Goal: Register for event/course

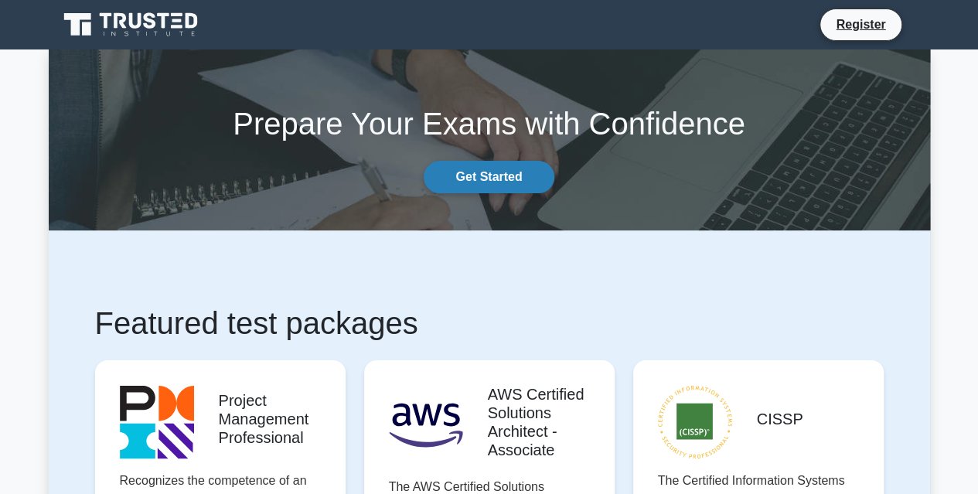
click at [495, 182] on link "Get Started" at bounding box center [488, 177] width 130 height 32
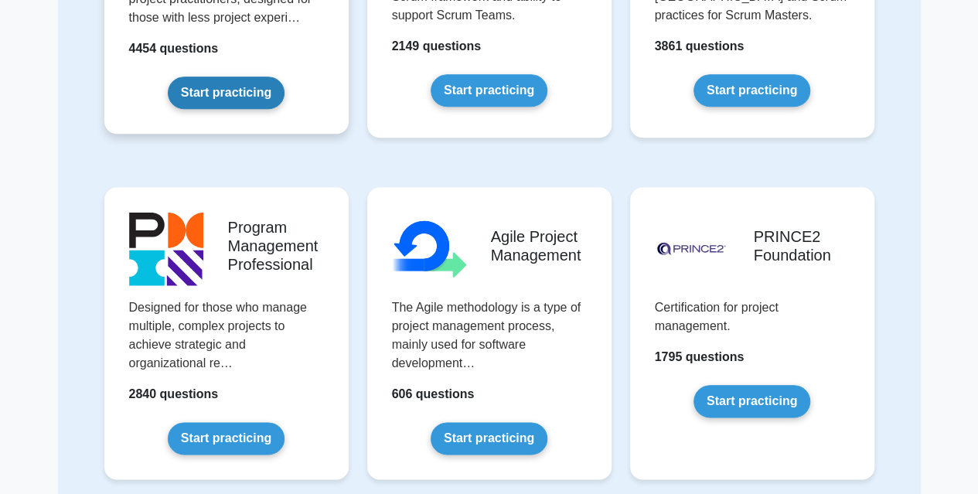
scroll to position [689, 0]
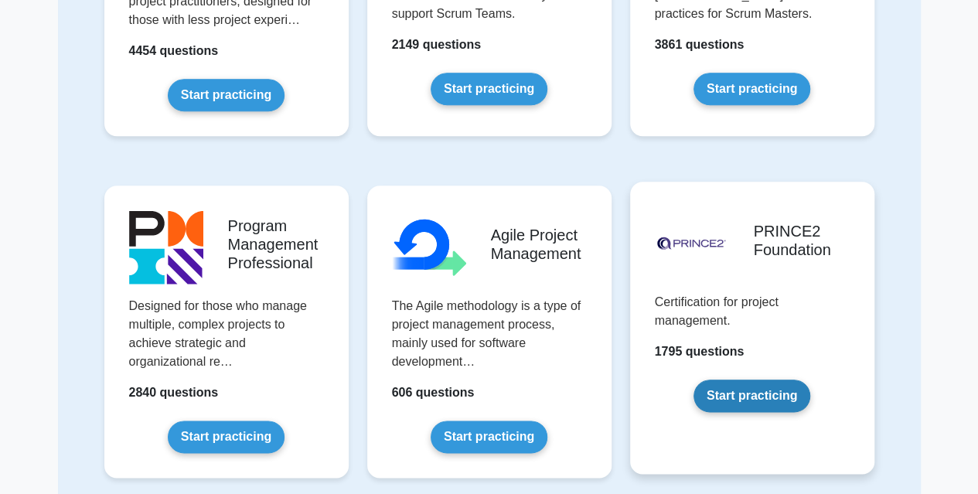
click at [751, 391] on link "Start practicing" at bounding box center [751, 395] width 117 height 32
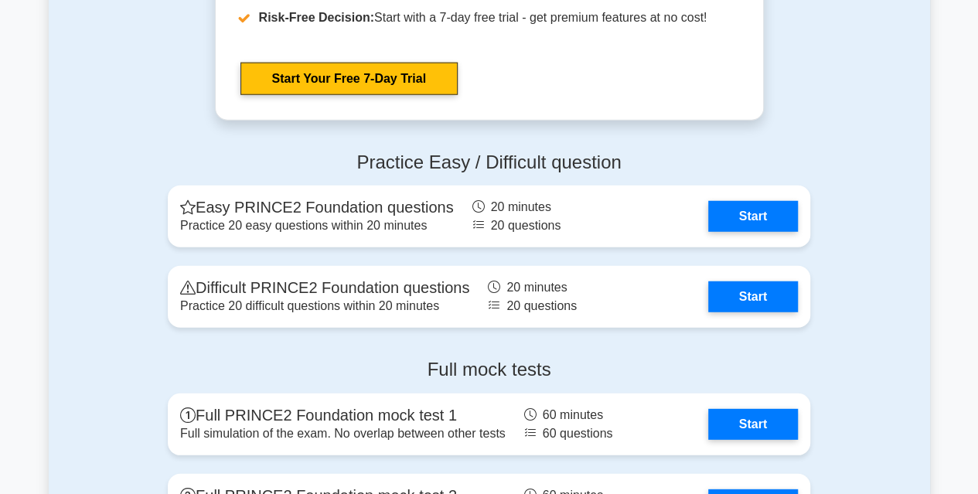
scroll to position [1957, 0]
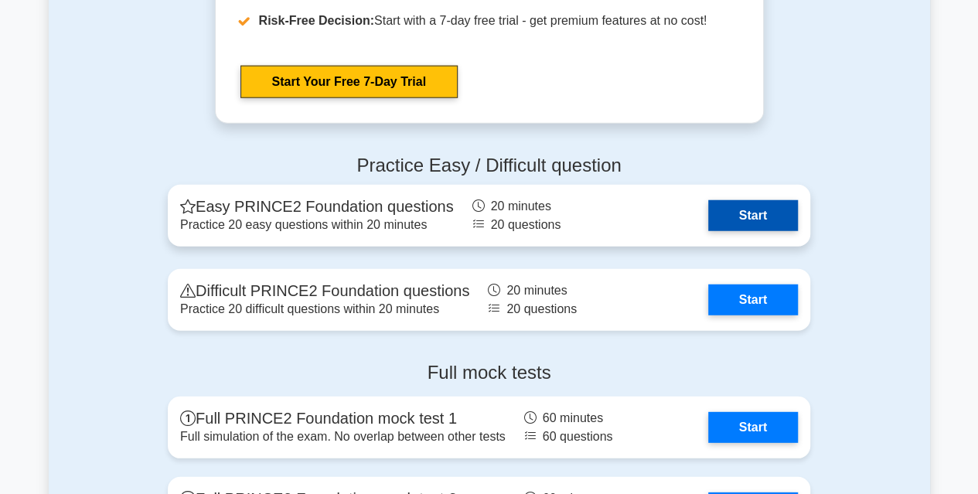
click at [748, 208] on link "Start" at bounding box center [753, 215] width 90 height 31
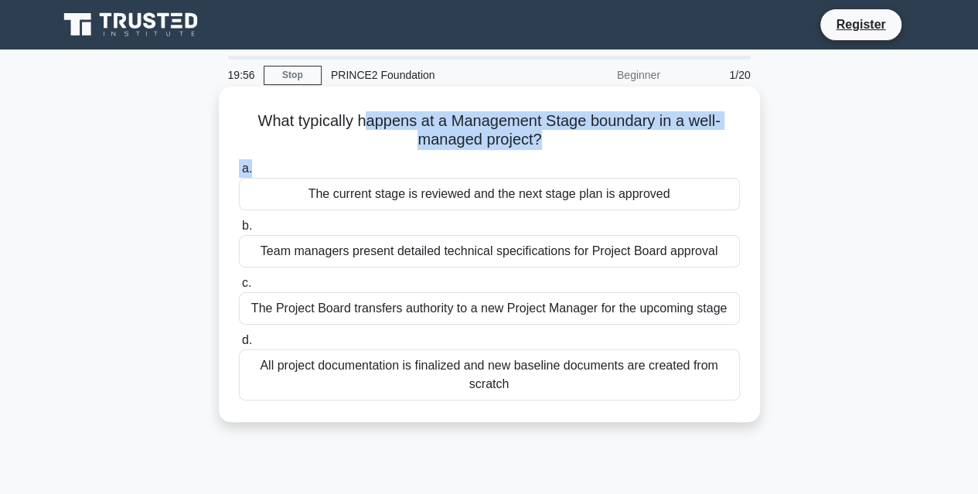
drag, startPoint x: 361, startPoint y: 120, endPoint x: 616, endPoint y: 153, distance: 257.2
click at [616, 153] on div "What typically happens at a Management Stage boundary in a well-managed project…" at bounding box center [489, 254] width 529 height 323
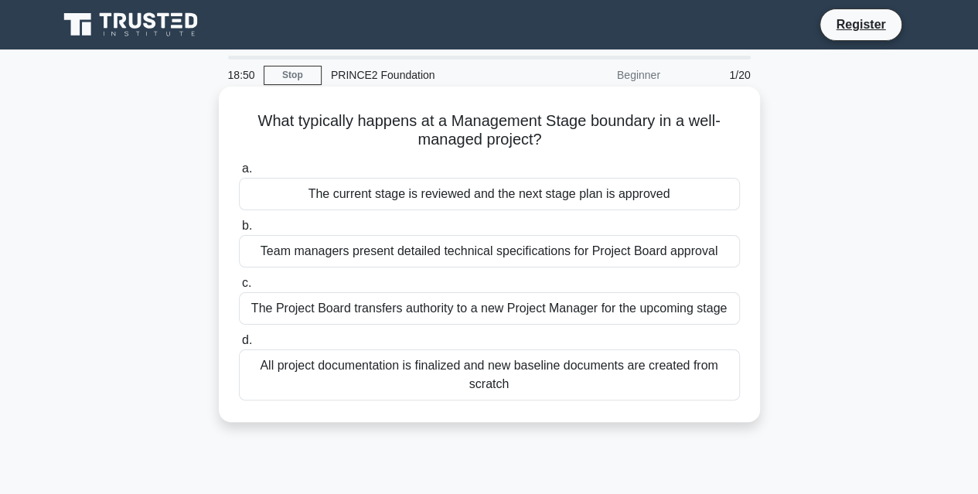
click at [383, 190] on div "The current stage is reviewed and the next stage plan is approved" at bounding box center [489, 194] width 501 height 32
click at [239, 174] on input "a. The current stage is reviewed and the next stage plan is approved" at bounding box center [239, 169] width 0 height 10
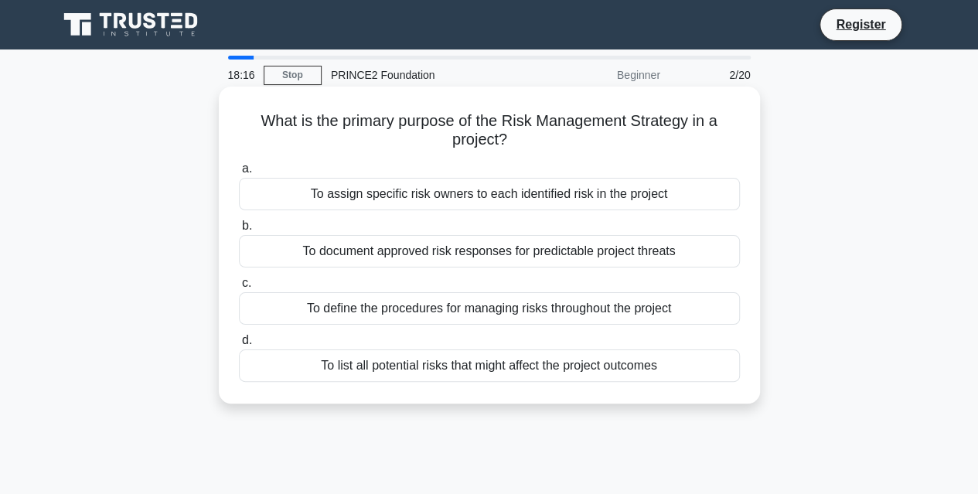
click at [395, 260] on div "To document approved risk responses for predictable project threats" at bounding box center [489, 251] width 501 height 32
click at [239, 231] on input "b. To document approved risk responses for predictable project threats" at bounding box center [239, 226] width 0 height 10
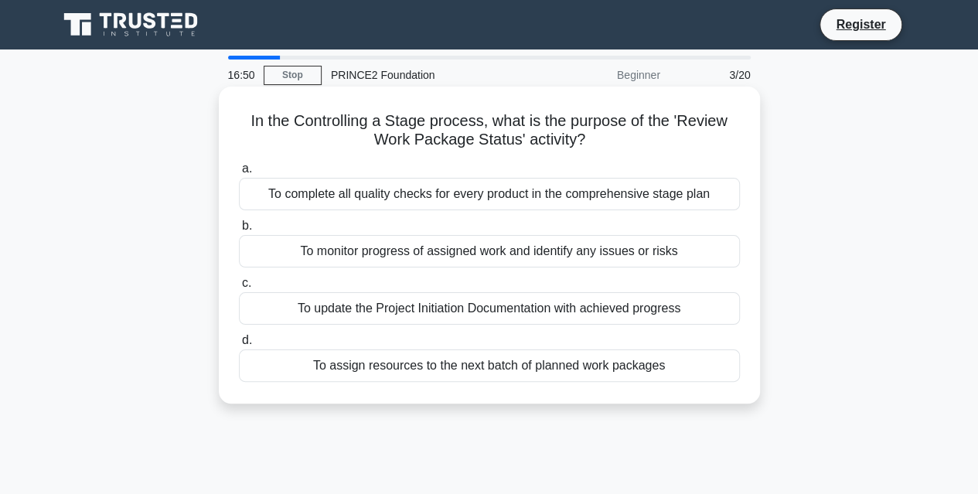
click at [454, 252] on div "To monitor progress of assigned work and identify any issues or risks" at bounding box center [489, 251] width 501 height 32
click at [239, 231] on input "b. To monitor progress of assigned work and identify any issues or risks" at bounding box center [239, 226] width 0 height 10
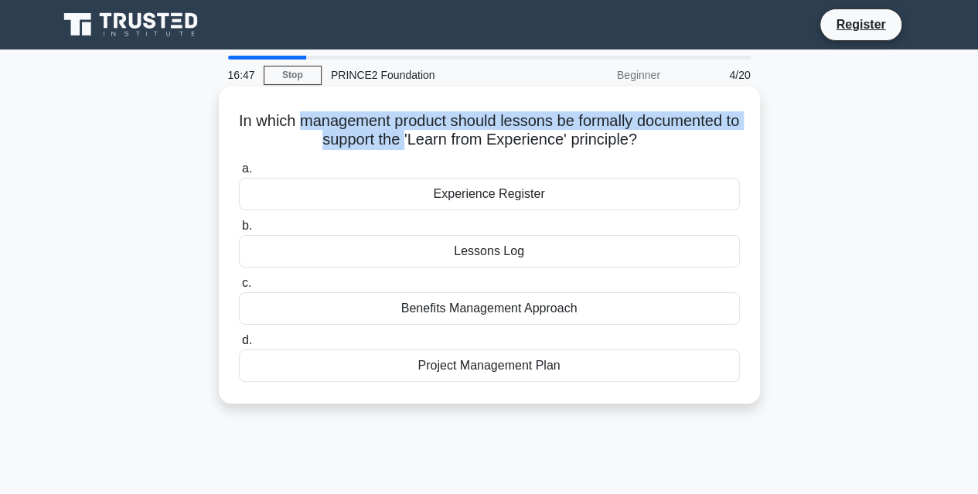
drag, startPoint x: 301, startPoint y: 129, endPoint x: 410, endPoint y: 139, distance: 108.7
click at [410, 139] on h5 "In which management product should lessons be formally documented to support th…" at bounding box center [489, 130] width 504 height 39
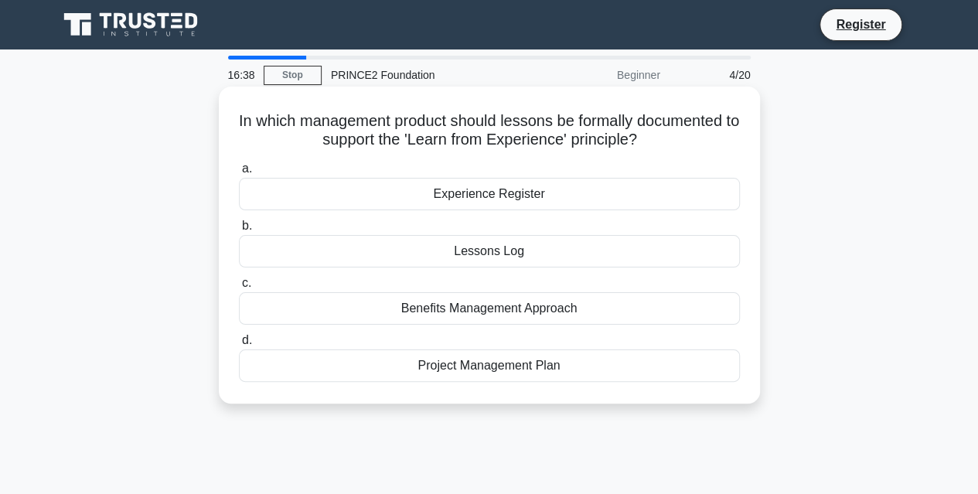
click at [450, 254] on div "Lessons Log" at bounding box center [489, 251] width 501 height 32
click at [239, 231] on input "b. Lessons Log" at bounding box center [239, 226] width 0 height 10
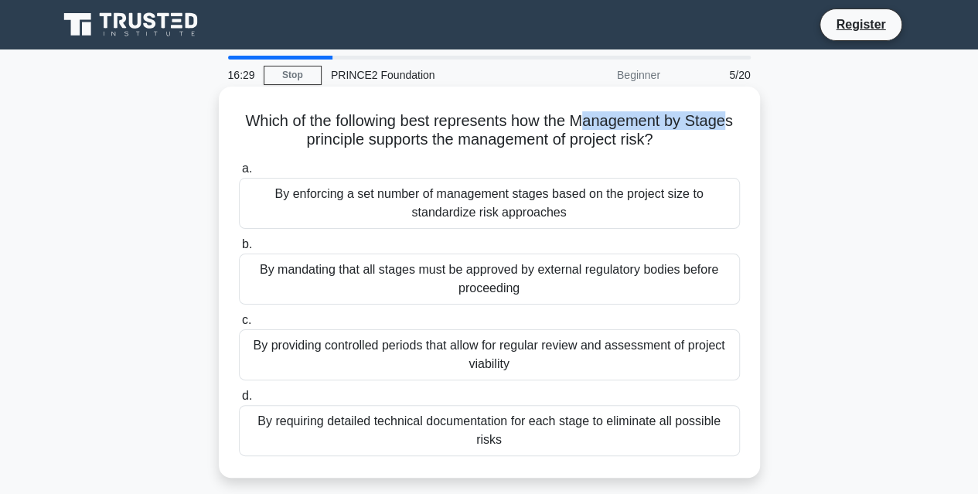
drag, startPoint x: 588, startPoint y: 119, endPoint x: 735, endPoint y: 112, distance: 147.0
click at [735, 112] on h5 "Which of the following best represents how the Management by Stages principle s…" at bounding box center [489, 130] width 504 height 39
drag, startPoint x: 433, startPoint y: 143, endPoint x: 709, endPoint y: 152, distance: 276.8
click at [709, 152] on div "Which of the following best represents how the Management by Stages principle s…" at bounding box center [489, 282] width 529 height 379
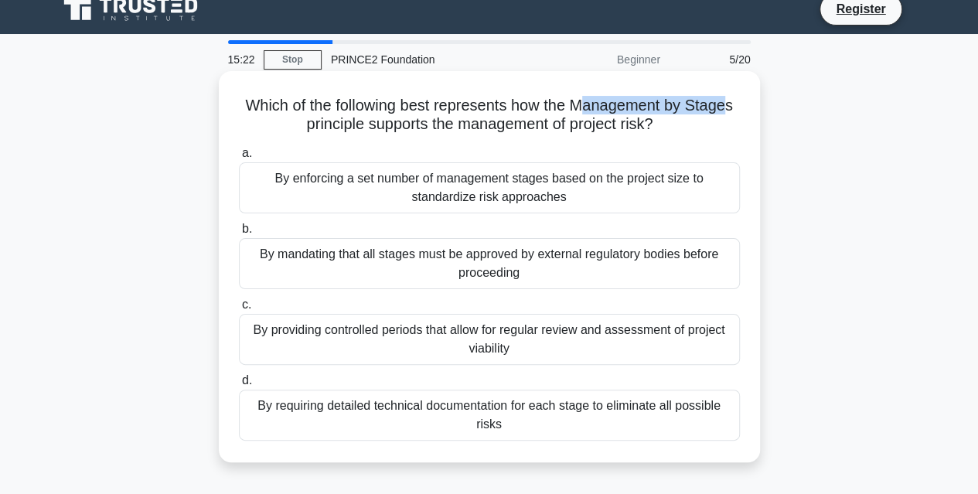
scroll to position [15, 0]
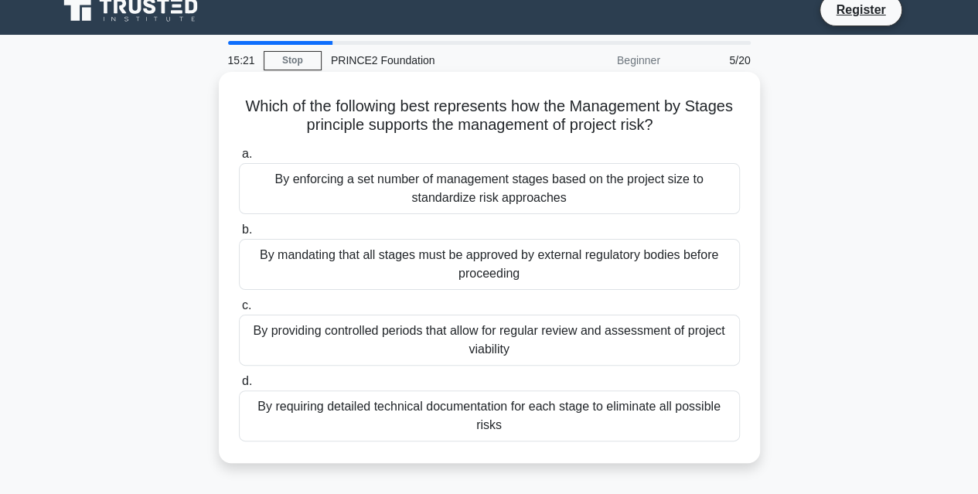
click at [399, 95] on div "Which of the following best represents how the Management by Stages principle s…" at bounding box center [489, 267] width 529 height 379
drag, startPoint x: 402, startPoint y: 107, endPoint x: 663, endPoint y: 126, distance: 261.8
click at [663, 126] on h5 "Which of the following best represents how the Management by Stages principle s…" at bounding box center [489, 116] width 504 height 39
click at [556, 113] on h5 "Which of the following best represents how the Management by Stages principle s…" at bounding box center [489, 116] width 504 height 39
click at [539, 206] on div "By enforcing a set number of management stages based on the project size to sta…" at bounding box center [489, 188] width 501 height 51
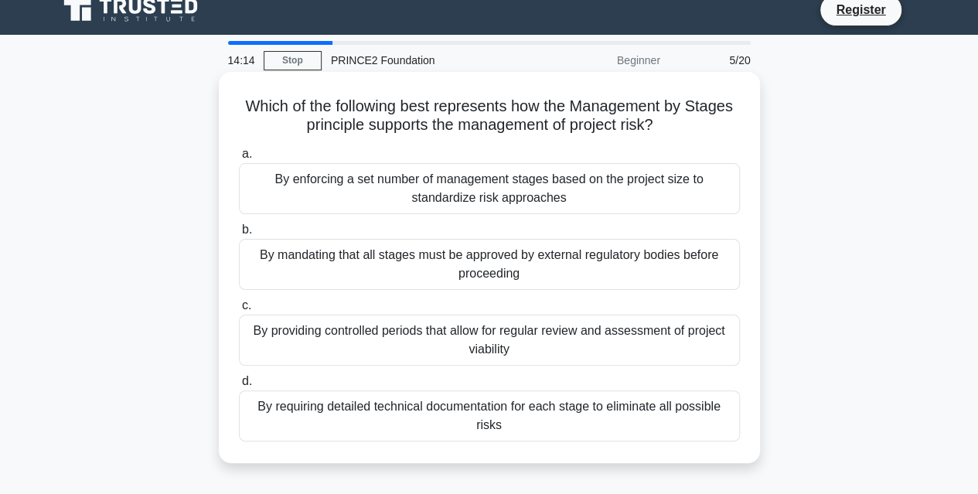
click at [239, 159] on input "a. By enforcing a set number of management stages based on the project size to …" at bounding box center [239, 154] width 0 height 10
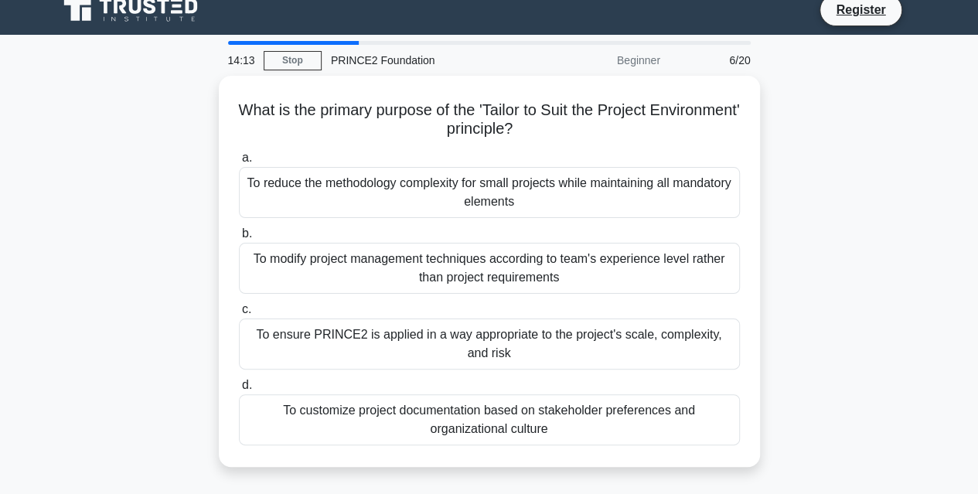
scroll to position [0, 0]
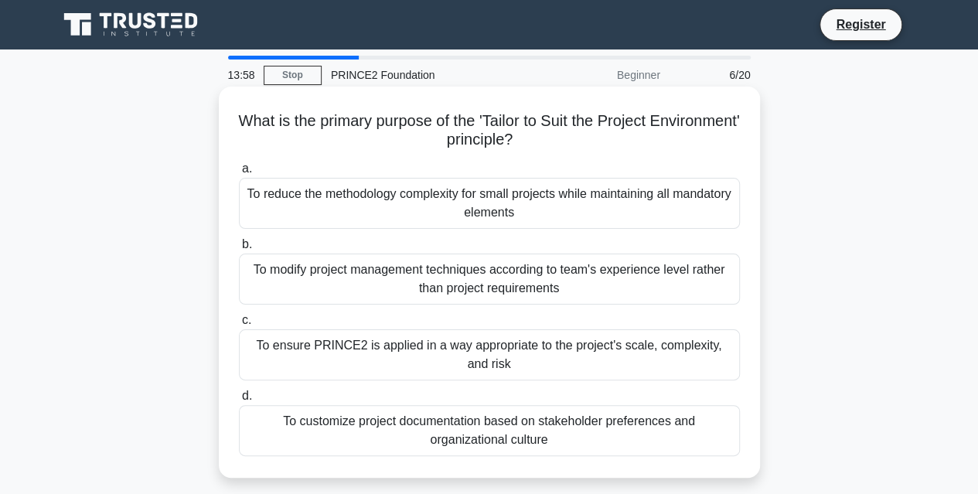
click at [525, 361] on div "To ensure PRINCE2 is applied in a way appropriate to the project's scale, compl…" at bounding box center [489, 354] width 501 height 51
click at [239, 325] on input "c. To ensure PRINCE2 is applied in a way appropriate to the project's scale, co…" at bounding box center [239, 320] width 0 height 10
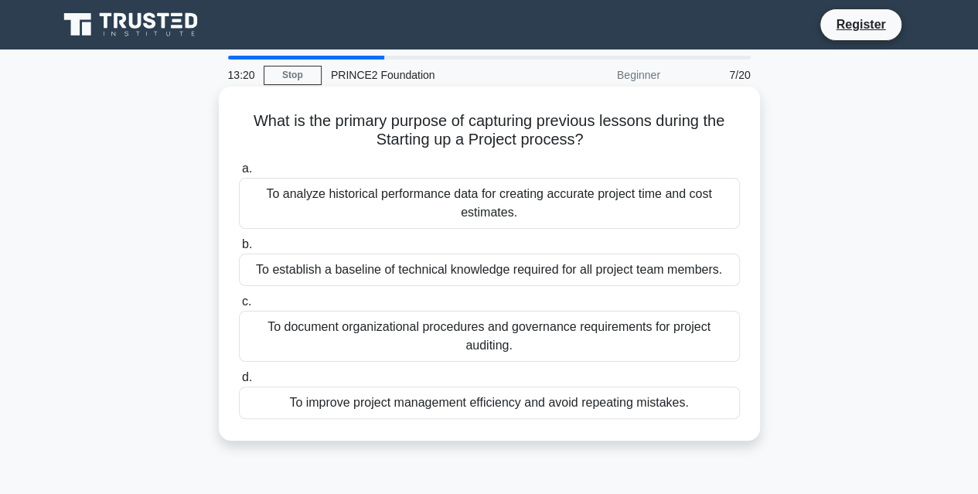
click at [484, 409] on div "To improve project management efficiency and avoid repeating mistakes." at bounding box center [489, 402] width 501 height 32
click at [239, 383] on input "d. To improve project management efficiency and avoid repeating mistakes." at bounding box center [239, 377] width 0 height 10
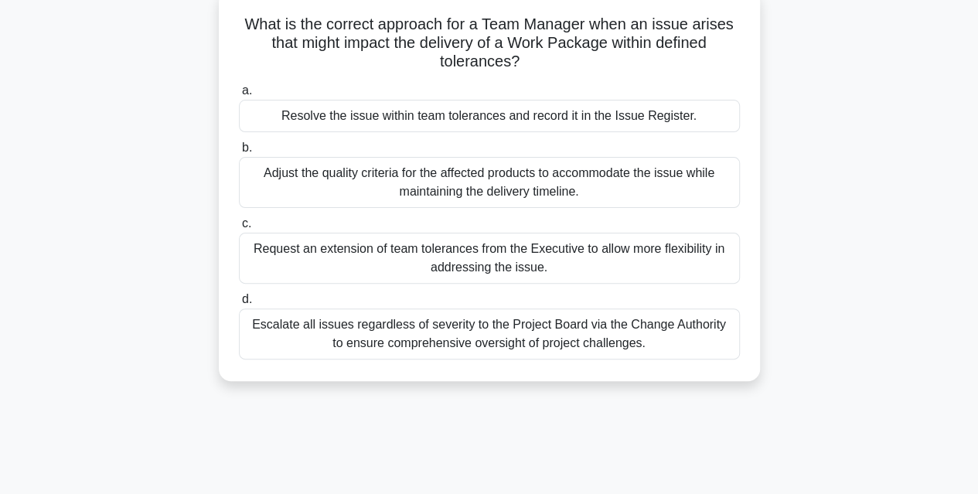
scroll to position [88, 0]
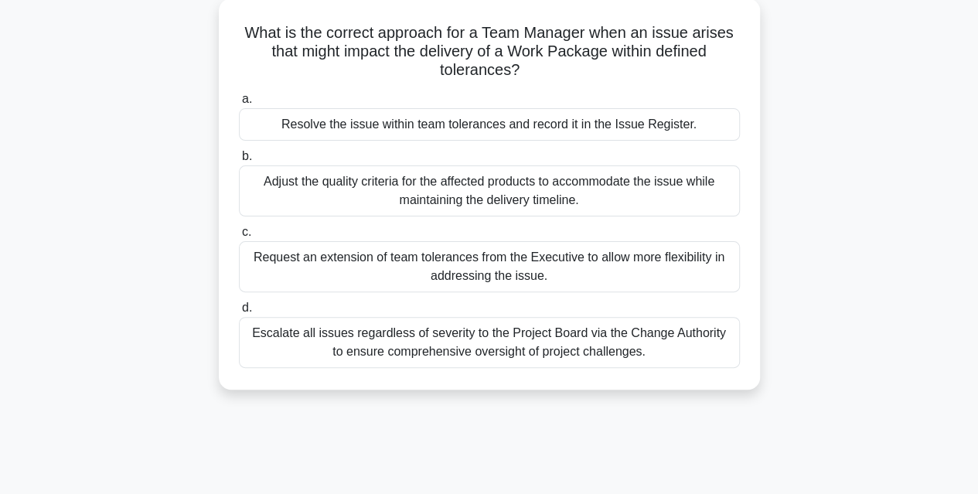
click at [351, 356] on div "Escalate all issues regardless of severity to the Project Board via the Change …" at bounding box center [489, 342] width 501 height 51
click at [239, 313] on input "d. Escalate all issues regardless of severity to the Project Board via the Chan…" at bounding box center [239, 308] width 0 height 10
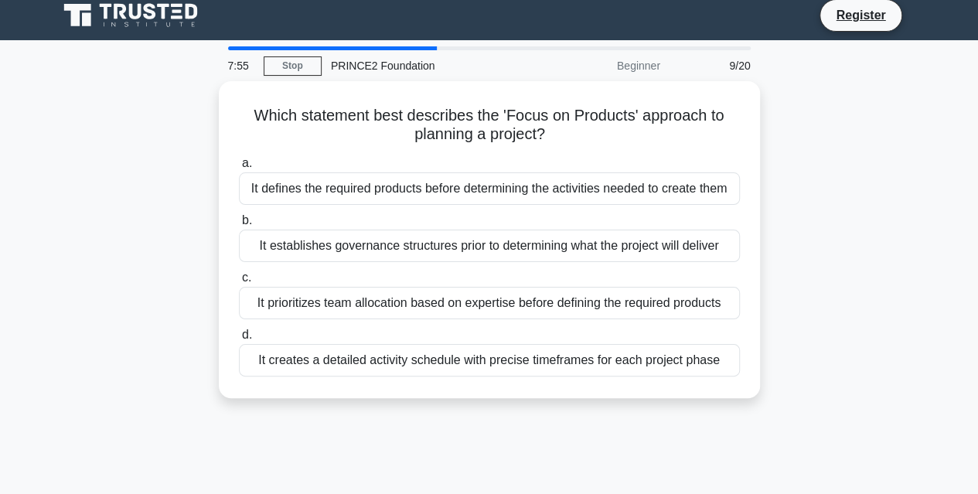
scroll to position [0, 0]
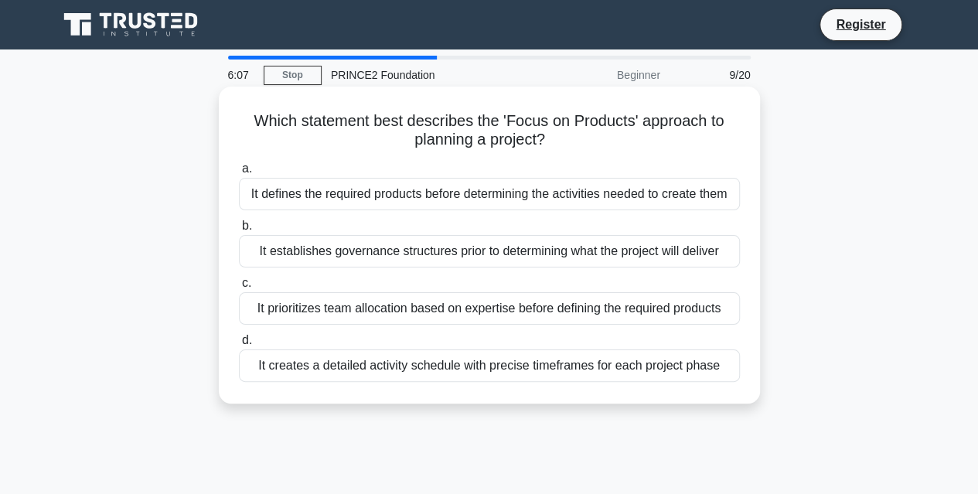
click at [352, 202] on div "It defines the required products before determining the activities needed to cr…" at bounding box center [489, 194] width 501 height 32
click at [239, 174] on input "a. It defines the required products before determining the activities needed to…" at bounding box center [239, 169] width 0 height 10
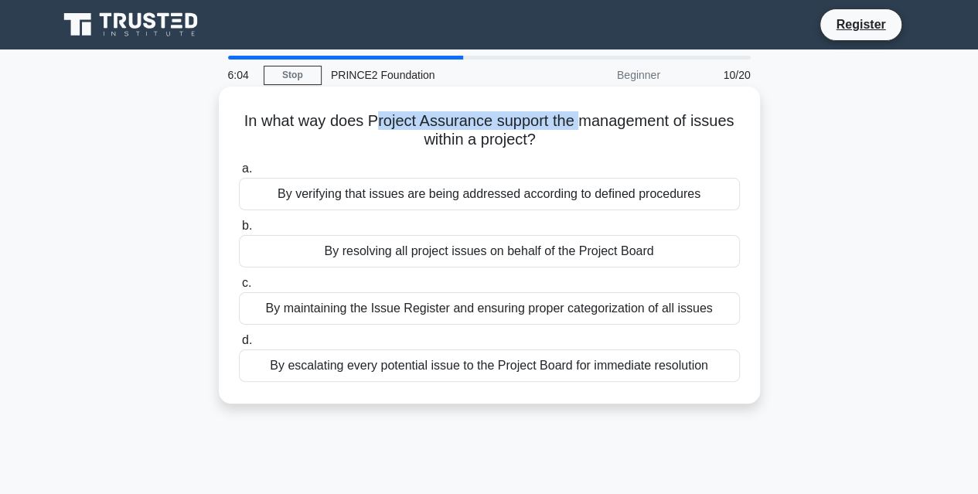
drag, startPoint x: 372, startPoint y: 126, endPoint x: 581, endPoint y: 123, distance: 209.4
click at [581, 123] on h5 "In what way does Project Assurance support the management of issues within a pr…" at bounding box center [489, 130] width 504 height 39
click at [681, 205] on div "By verifying that issues are being addressed according to defined procedures" at bounding box center [489, 194] width 501 height 32
click at [239, 174] on input "a. By verifying that issues are being addressed according to defined procedures" at bounding box center [239, 169] width 0 height 10
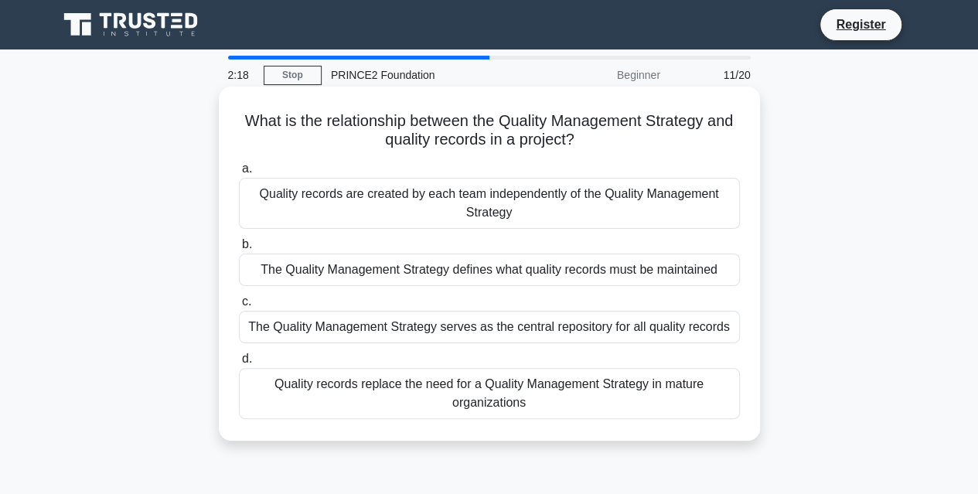
click at [318, 275] on div "The Quality Management Strategy defines what quality records must be maintained" at bounding box center [489, 269] width 501 height 32
click at [239, 250] on input "b. The Quality Management Strategy defines what quality records must be maintai…" at bounding box center [239, 245] width 0 height 10
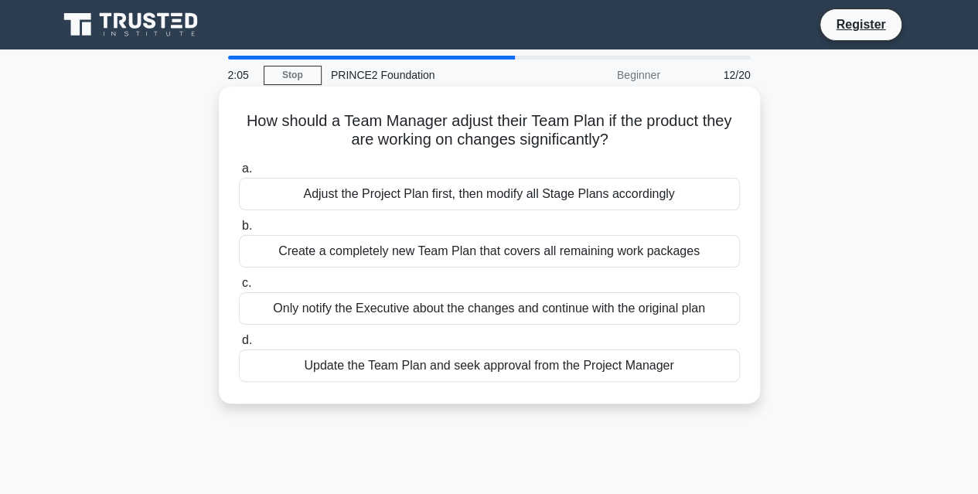
click at [329, 370] on div "Update the Team Plan and seek approval from the Project Manager" at bounding box center [489, 365] width 501 height 32
click at [239, 345] on input "d. Update the Team Plan and seek approval from the Project Manager" at bounding box center [239, 340] width 0 height 10
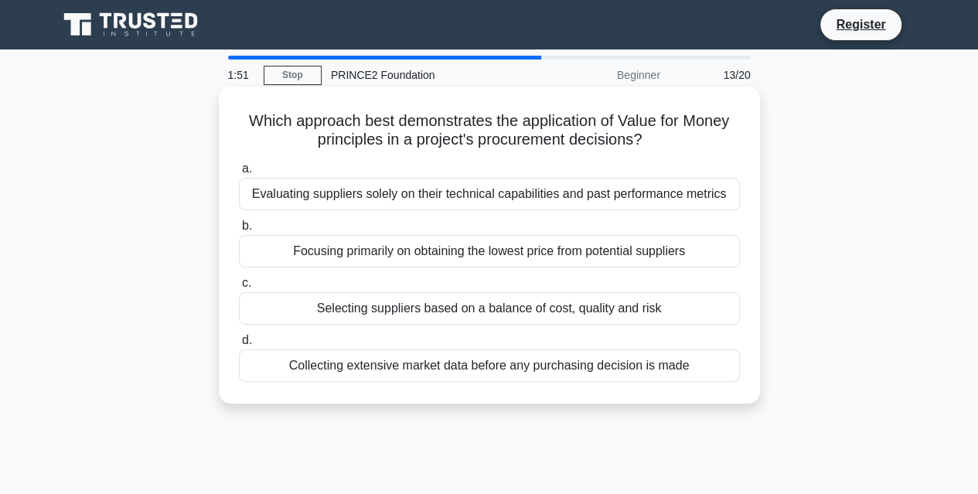
click at [360, 309] on div "Selecting suppliers based on a balance of cost, quality and risk" at bounding box center [489, 308] width 501 height 32
click at [239, 288] on input "c. Selecting suppliers based on a balance of cost, quality and risk" at bounding box center [239, 283] width 0 height 10
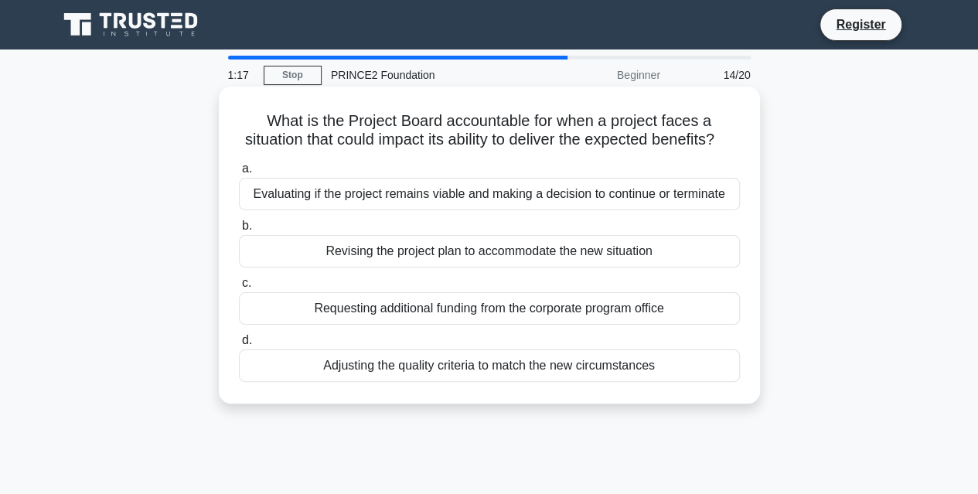
click at [410, 210] on div "Evaluating if the project remains viable and making a decision to continue or t…" at bounding box center [489, 194] width 501 height 32
click at [239, 174] on input "a. Evaluating if the project remains viable and making a decision to continue o…" at bounding box center [239, 169] width 0 height 10
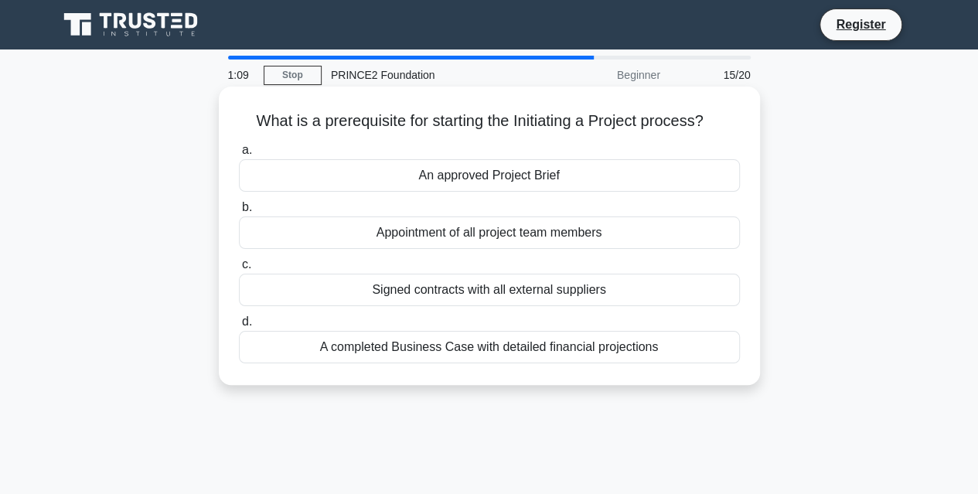
click at [430, 242] on div "Appointment of all project team members" at bounding box center [489, 232] width 501 height 32
click at [239, 213] on input "b. Appointment of all project team members" at bounding box center [239, 207] width 0 height 10
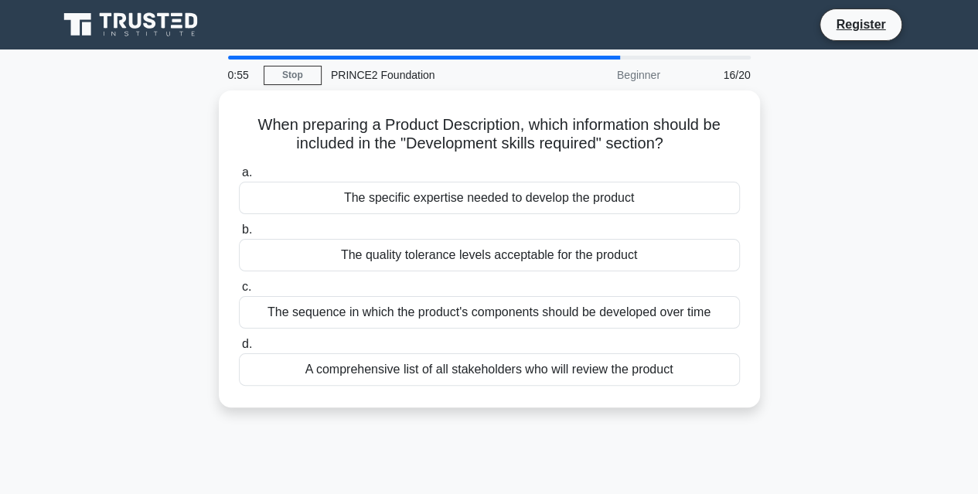
click at [390, 372] on div "A comprehensive list of all stakeholders who will review the product" at bounding box center [489, 369] width 501 height 32
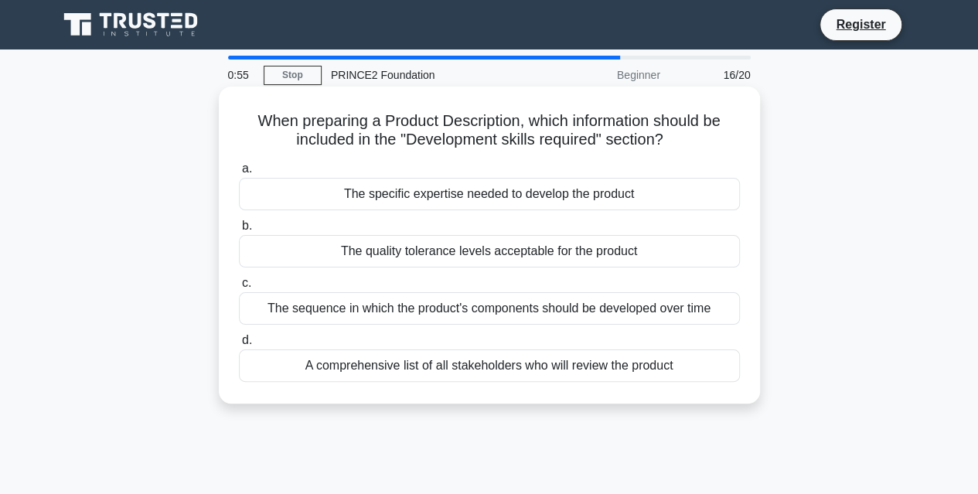
click at [239, 345] on input "d. A comprehensive list of all stakeholders who will review the product" at bounding box center [239, 340] width 0 height 10
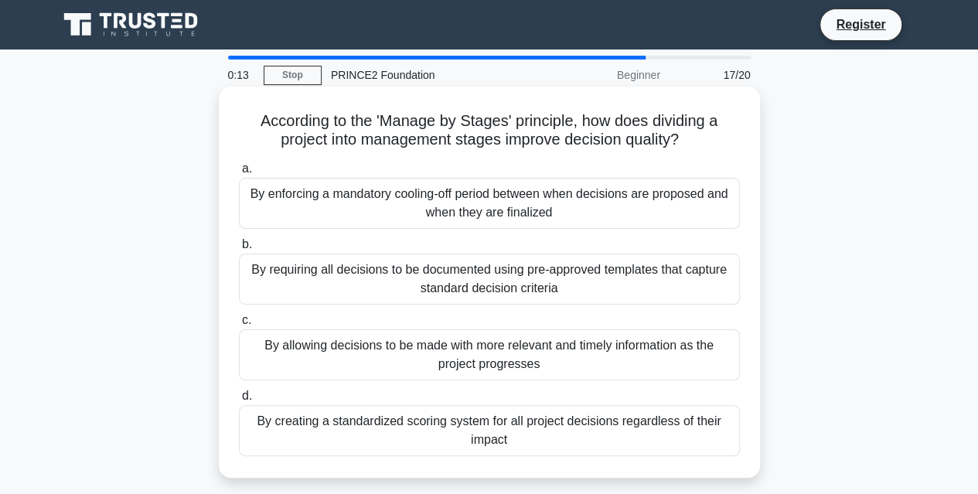
click at [410, 358] on div "By allowing decisions to be made with more relevant and timely information as t…" at bounding box center [489, 354] width 501 height 51
click at [239, 325] on input "c. By allowing decisions to be made with more relevant and timely information a…" at bounding box center [239, 320] width 0 height 10
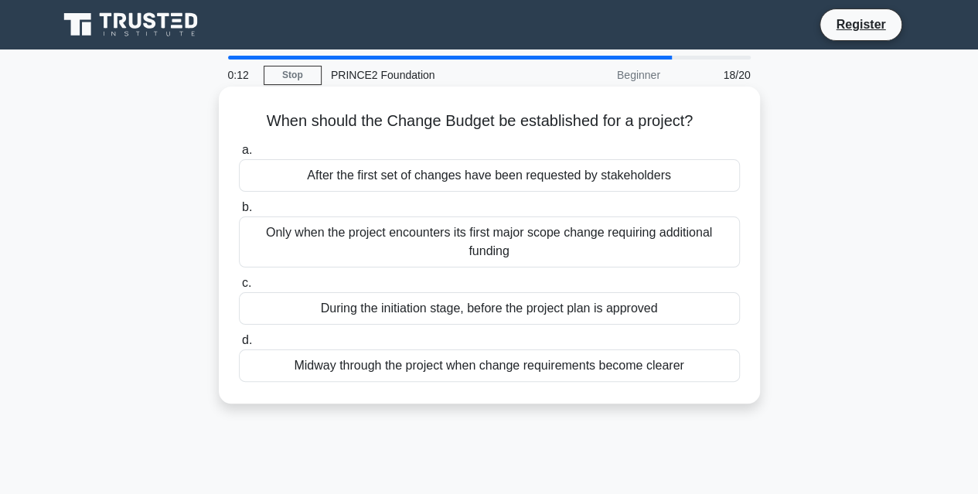
click at [378, 320] on div "During the initiation stage, before the project plan is approved" at bounding box center [489, 308] width 501 height 32
click at [239, 288] on input "c. During the initiation stage, before the project plan is approved" at bounding box center [239, 283] width 0 height 10
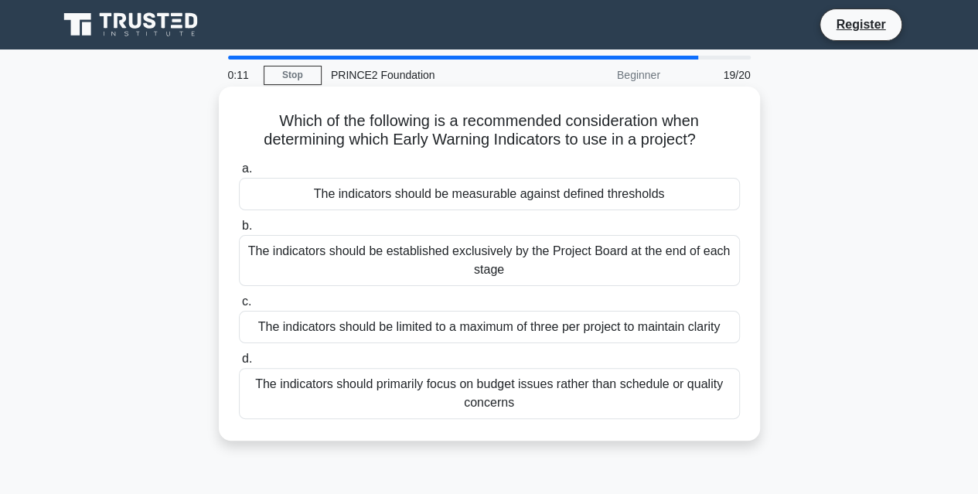
click at [377, 342] on div "The indicators should be limited to a maximum of three per project to maintain …" at bounding box center [489, 327] width 501 height 32
click at [239, 307] on input "c. The indicators should be limited to a maximum of three per project to mainta…" at bounding box center [239, 302] width 0 height 10
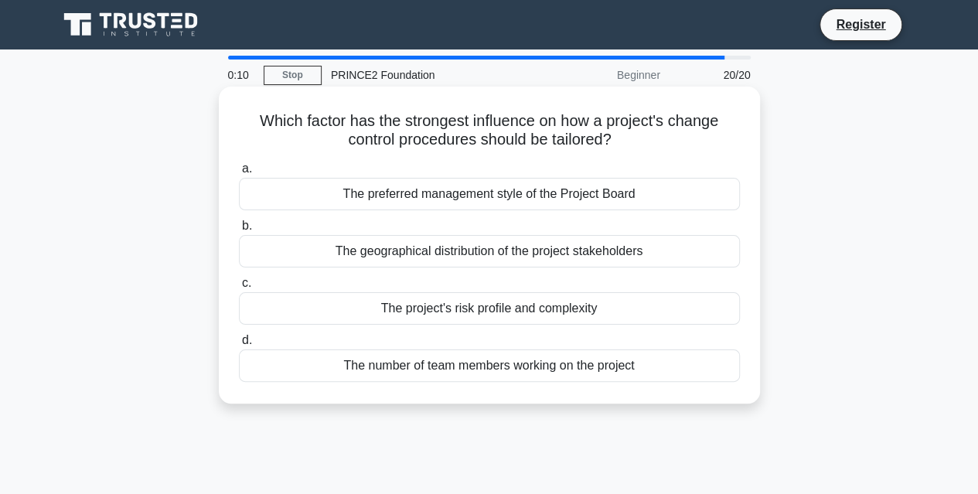
click at [379, 202] on div "The preferred management style of the Project Board" at bounding box center [489, 194] width 501 height 32
click at [239, 174] on input "a. The preferred management style of the Project Board" at bounding box center [239, 169] width 0 height 10
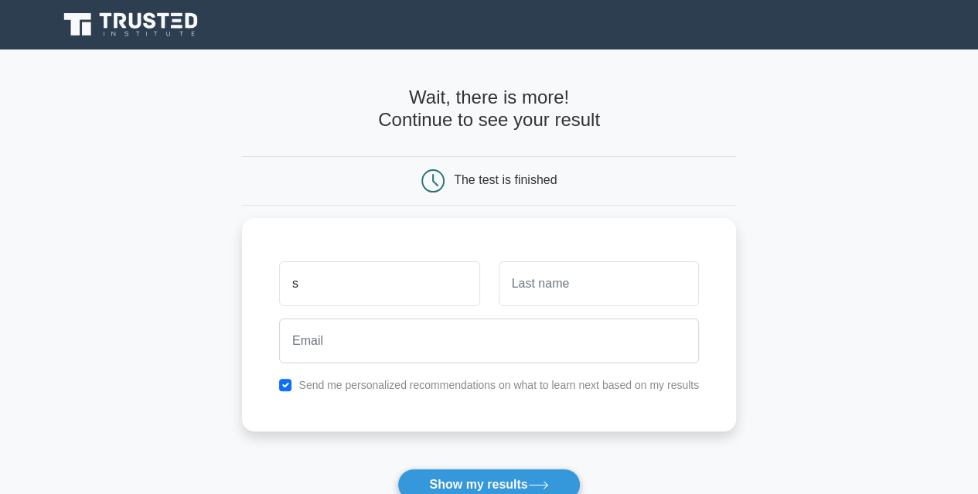
type input "s"
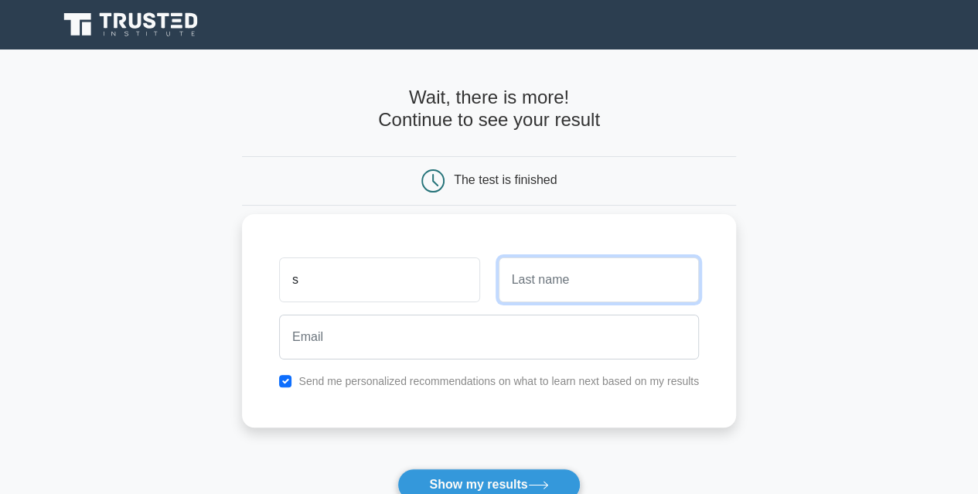
click at [535, 283] on input "text" at bounding box center [598, 279] width 200 height 45
type input "p"
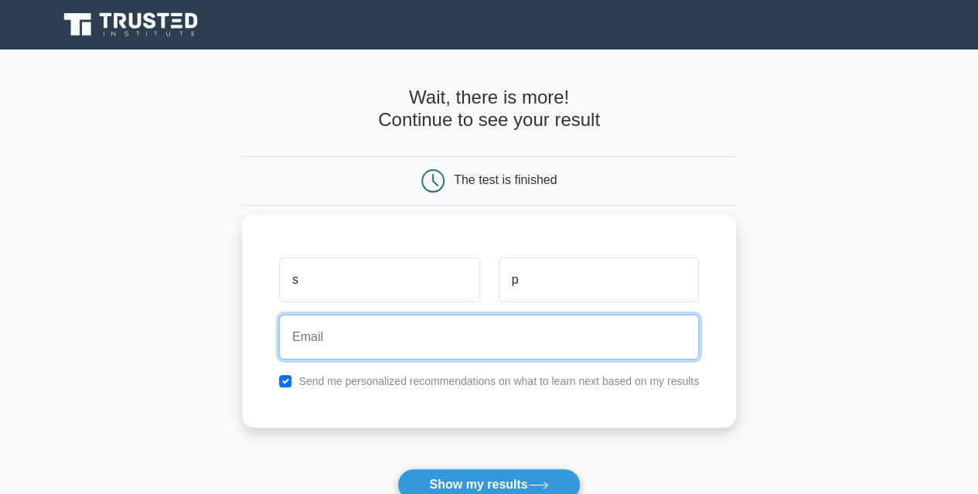
click at [393, 337] on input "email" at bounding box center [489, 337] width 420 height 45
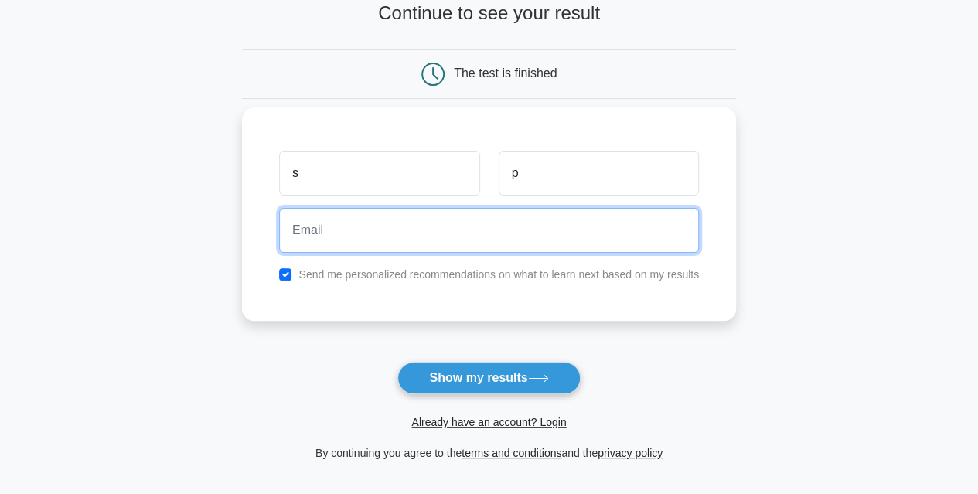
scroll to position [110, 0]
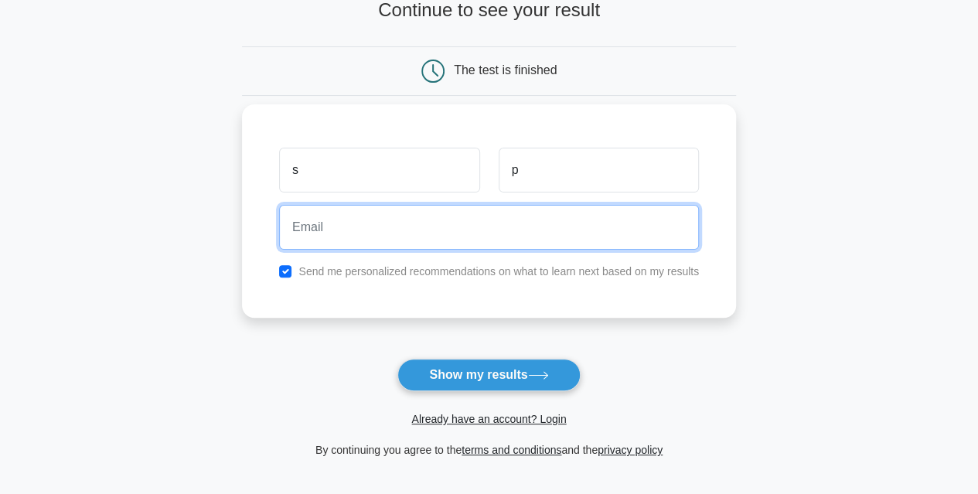
click at [342, 232] on input "email" at bounding box center [489, 227] width 420 height 45
type input "[EMAIL_ADDRESS][DOMAIN_NAME]"
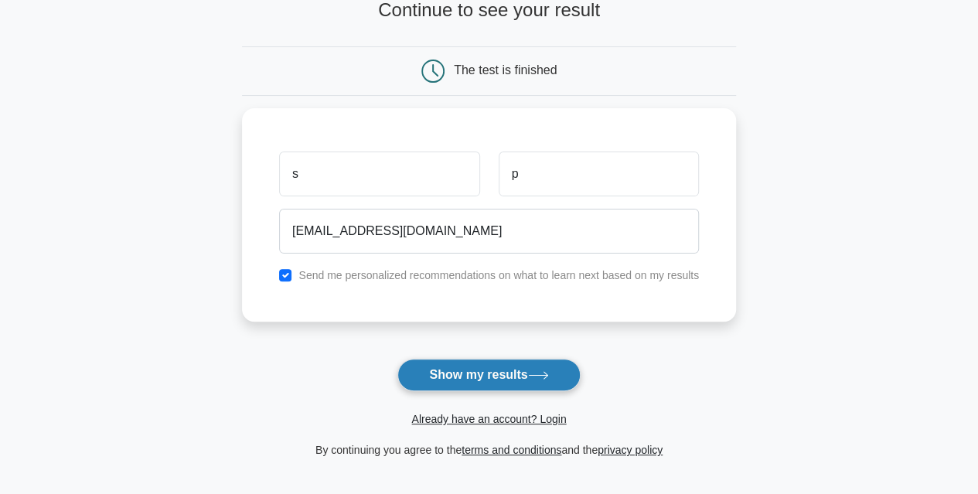
click at [451, 377] on button "Show my results" at bounding box center [488, 375] width 182 height 32
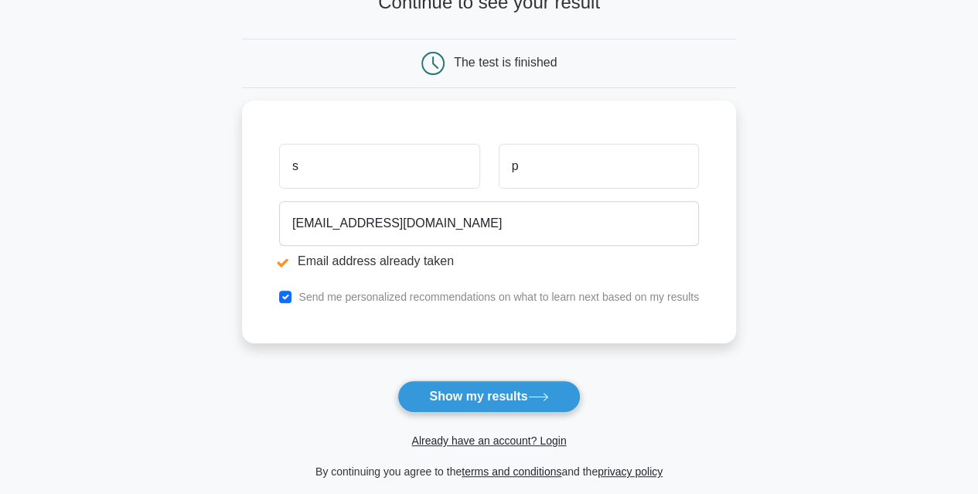
scroll to position [187, 0]
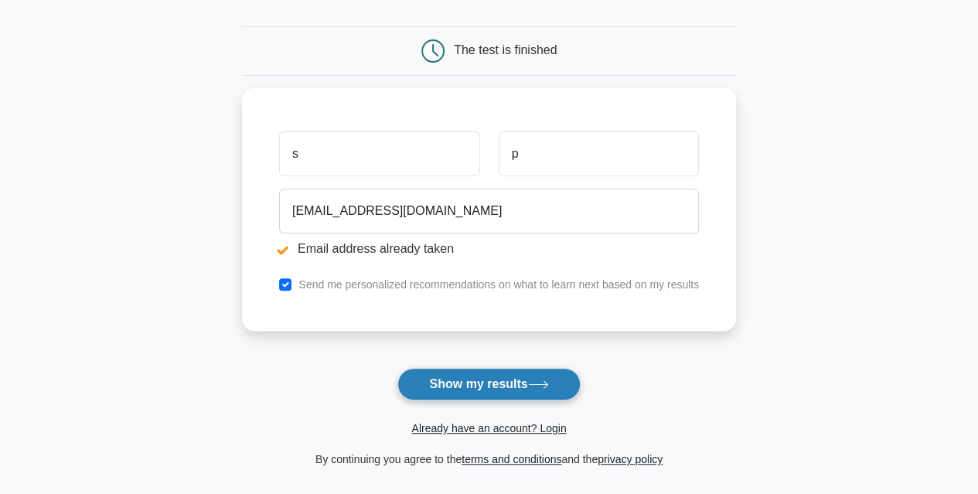
click at [450, 376] on button "Show my results" at bounding box center [488, 384] width 182 height 32
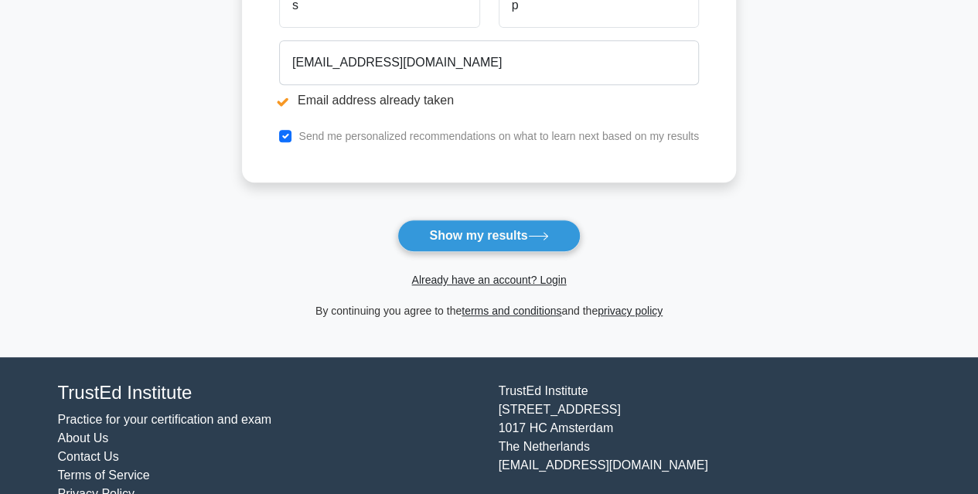
scroll to position [366, 0]
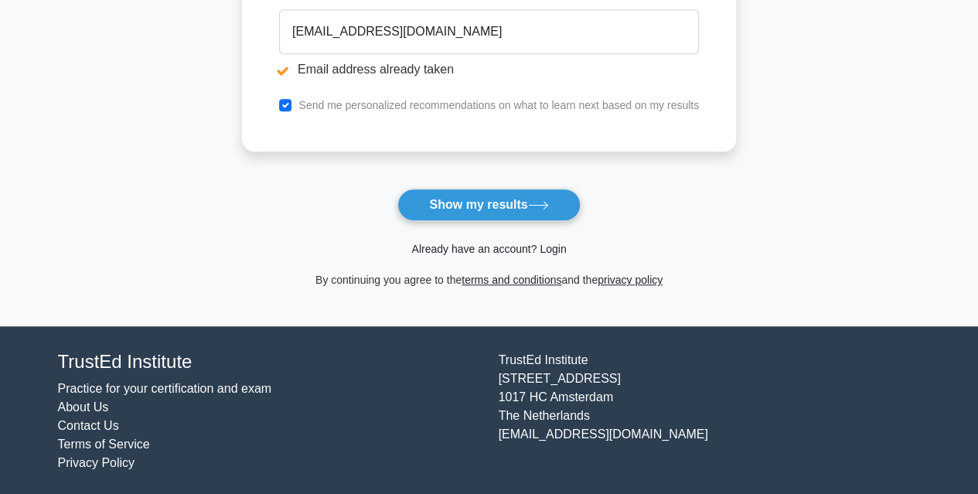
click at [490, 248] on link "Already have an account? Login" at bounding box center [488, 249] width 155 height 12
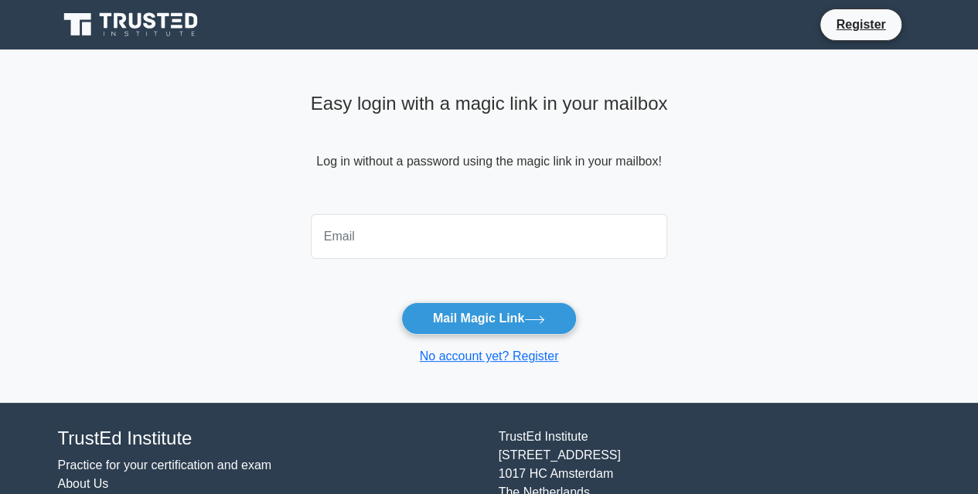
click at [433, 239] on input "email" at bounding box center [489, 236] width 357 height 45
type input "[EMAIL_ADDRESS][DOMAIN_NAME]"
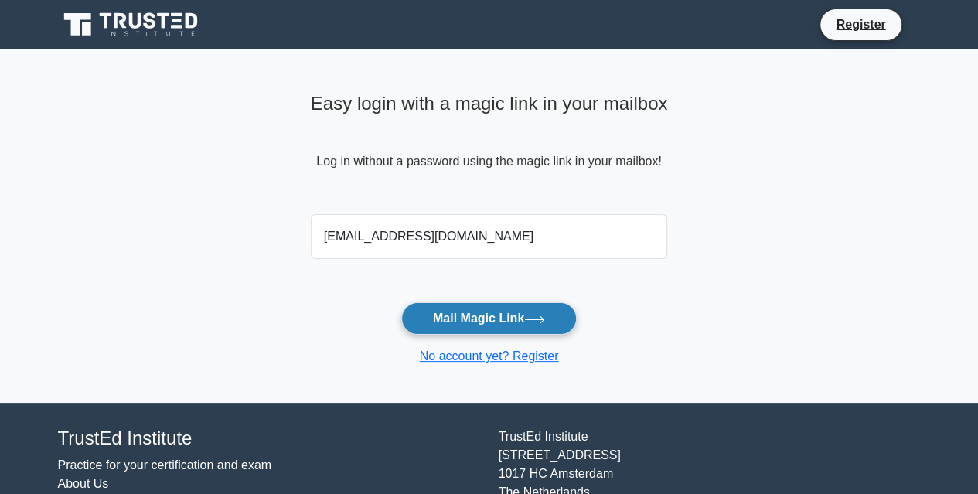
click at [448, 311] on button "Mail Magic Link" at bounding box center [488, 318] width 175 height 32
